Goal: Task Accomplishment & Management: Use online tool/utility

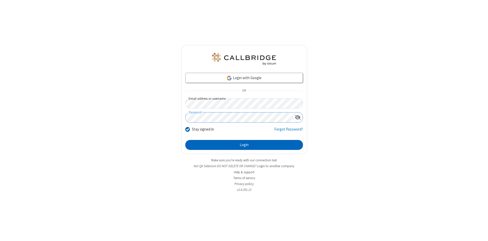
click at [244, 145] on button "Login" at bounding box center [244, 145] width 118 height 10
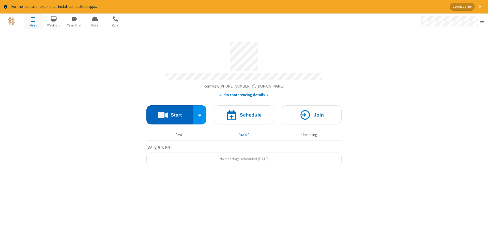
click at [170, 113] on button "Start" at bounding box center [169, 114] width 47 height 19
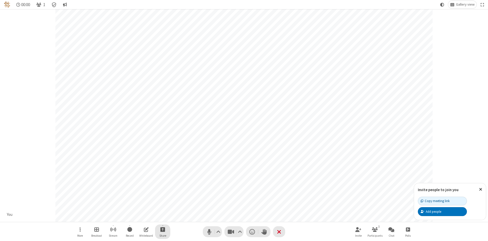
click at [162, 229] on span "Start sharing" at bounding box center [162, 229] width 5 height 6
click at [142, 217] on span "Share my screen" at bounding box center [142, 217] width 6 height 4
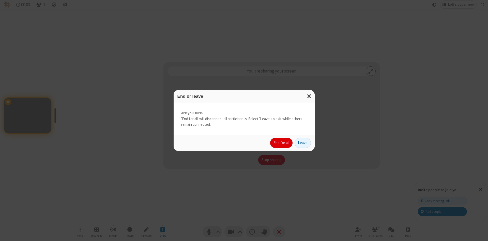
click at [282, 143] on button "End for all" at bounding box center [281, 143] width 22 height 10
